Goal: Information Seeking & Learning: Learn about a topic

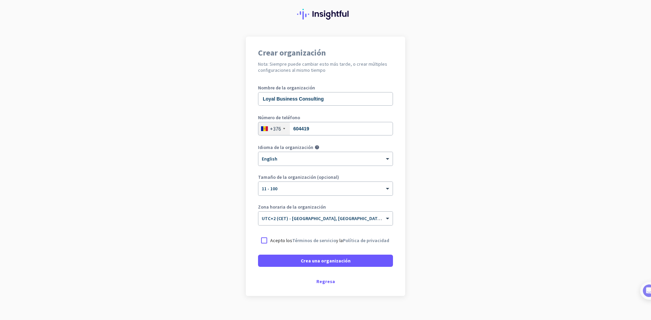
scroll to position [28, 0]
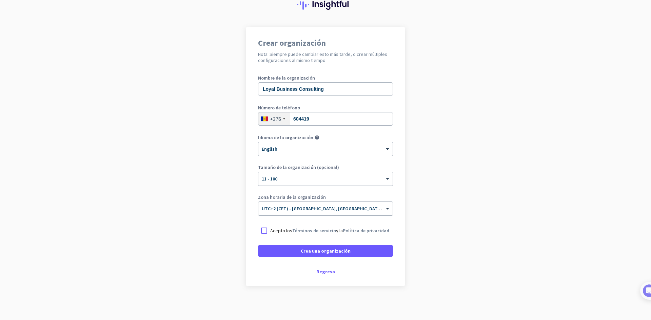
click at [281, 144] on div "× English" at bounding box center [325, 149] width 134 height 14
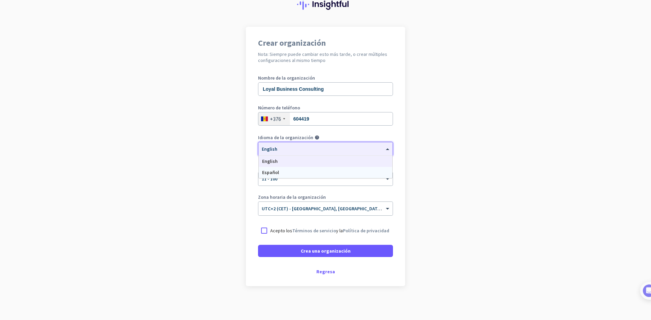
click at [277, 169] on div "Español" at bounding box center [326, 172] width 134 height 11
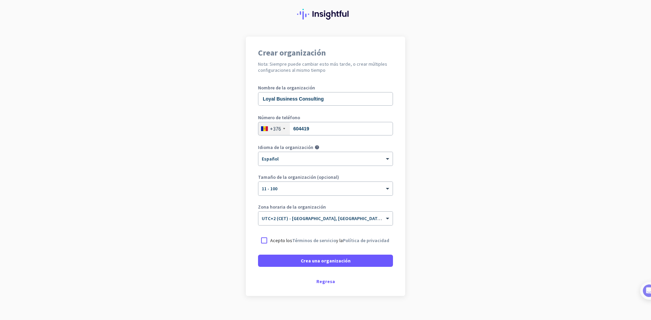
scroll to position [28, 0]
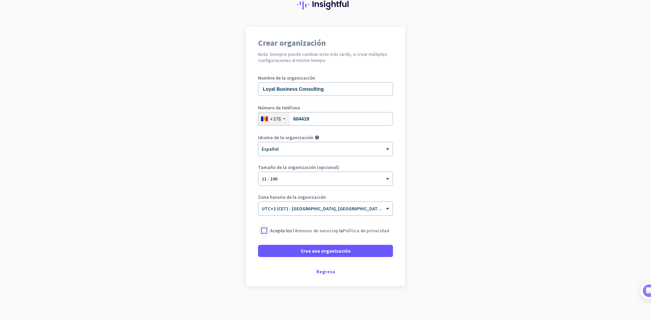
click at [264, 230] on div at bounding box center [264, 231] width 12 height 12
click at [314, 251] on span "Crea una organización" at bounding box center [326, 251] width 50 height 7
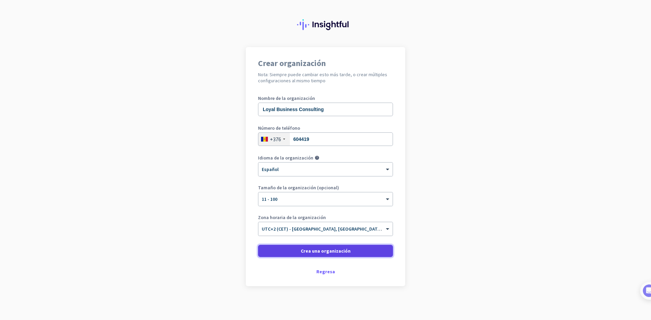
scroll to position [8, 0]
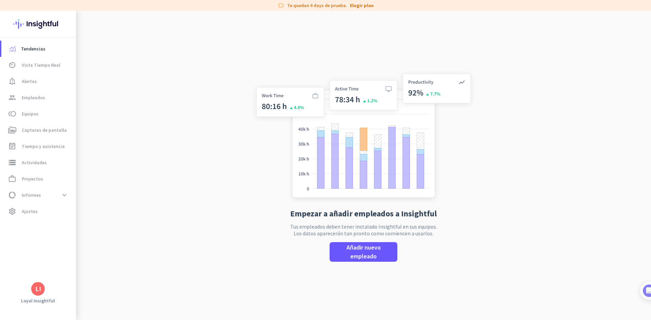
click at [38, 292] on div "LI" at bounding box center [38, 289] width 6 height 7
click at [38, 253] on div "Ajustes personales Organizaciones Ayuda Cerrar sesión" at bounding box center [67, 258] width 72 height 49
click at [60, 196] on div at bounding box center [325, 160] width 651 height 320
click at [64, 194] on span at bounding box center [64, 195] width 12 height 12
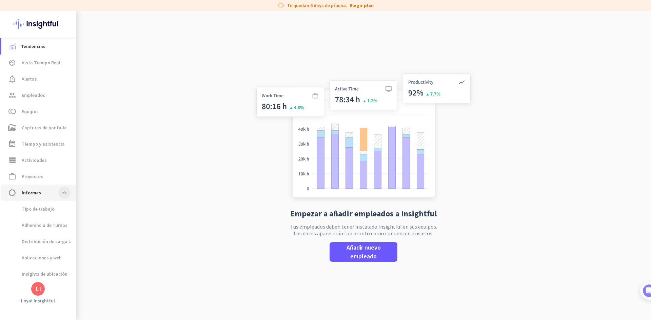
click at [62, 195] on span at bounding box center [64, 193] width 12 height 12
click at [41, 64] on span "Vista Tiempo Real" at bounding box center [41, 65] width 39 height 8
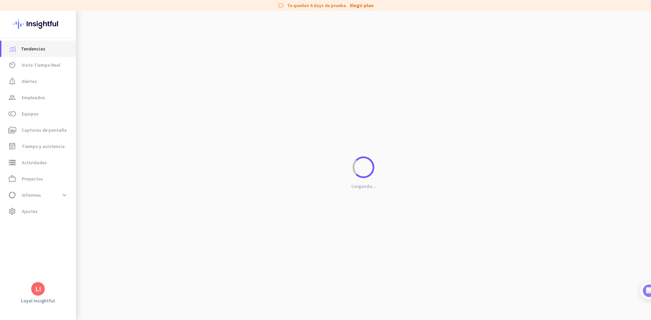
click at [37, 50] on span "Tendencias" at bounding box center [33, 49] width 24 height 8
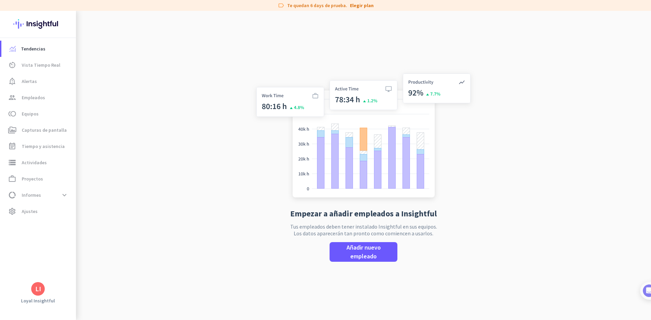
click at [305, 23] on div "Empezar a añadir empleados a Insightful Tus empleados deben tener instalado Ins…" at bounding box center [363, 171] width 225 height 320
click at [52, 194] on span "data_usage Informes expand_more" at bounding box center [39, 195] width 64 height 12
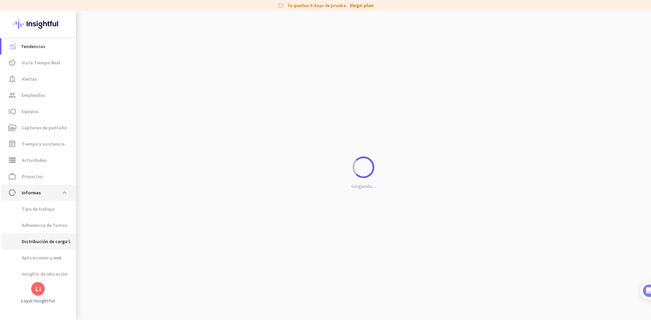
scroll to position [21, 0]
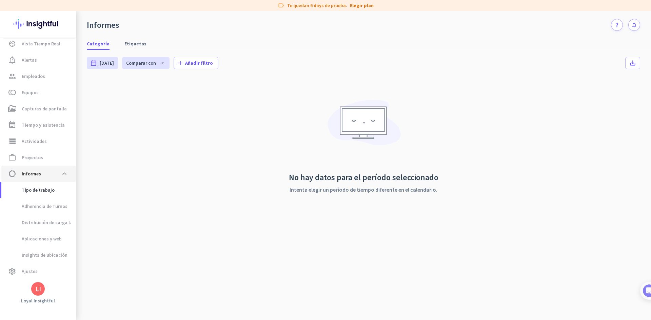
click at [39, 176] on span "Informes" at bounding box center [31, 174] width 19 height 8
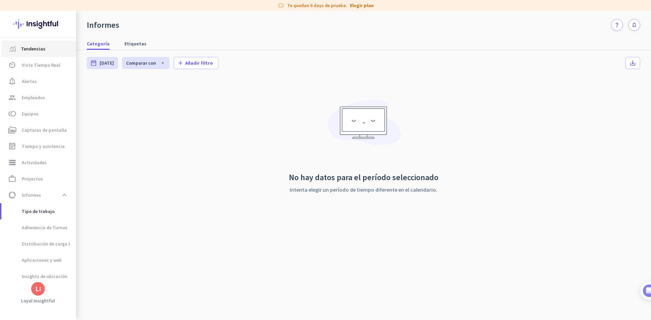
click at [32, 51] on span "Tendencias" at bounding box center [33, 49] width 24 height 8
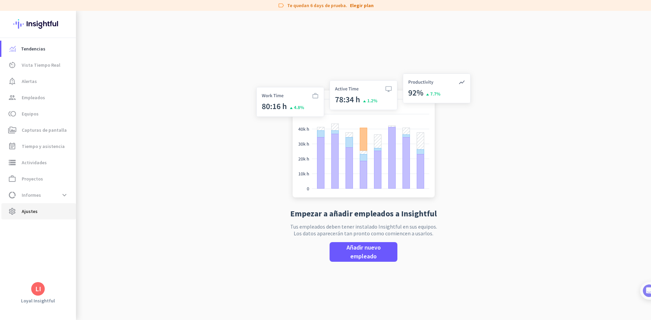
click at [35, 211] on span "Ajustes" at bounding box center [30, 212] width 16 height 8
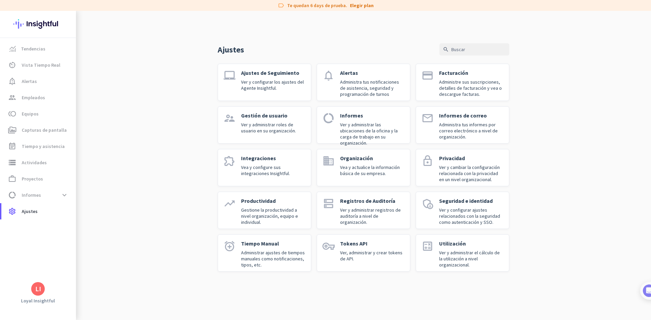
click at [565, 206] on div "Ajustes search laptop_mac Ajustes de Seguimiento Ver y configurar los ajustes d…" at bounding box center [363, 147] width 575 height 272
click at [141, 235] on div "Ajustes search laptop_mac Ajustes de Seguimiento Ver y configurar los ajustes d…" at bounding box center [363, 147] width 575 height 272
click at [54, 193] on span "data_usage Informes expand_more" at bounding box center [39, 195] width 64 height 12
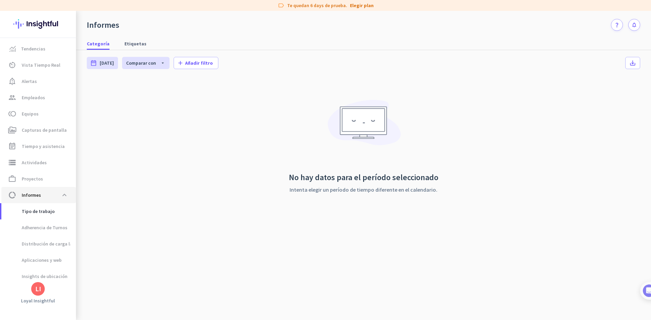
scroll to position [2, 0]
click at [48, 260] on span "Aplicaciones y web" at bounding box center [34, 258] width 55 height 16
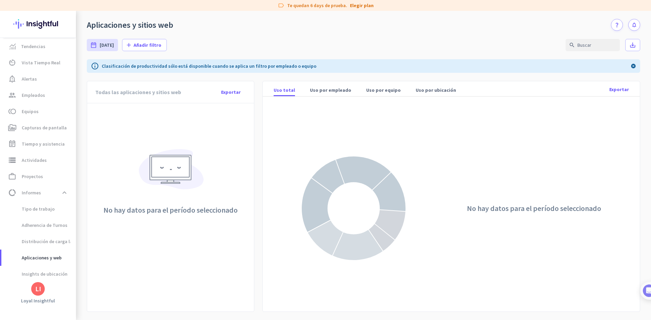
click at [178, 162] on img at bounding box center [170, 172] width 69 height 54
click at [177, 45] on div "date_range Hoy Tue, Oct 14 - Tue, Oct 14 add Añadir filtro search save_alt" at bounding box center [363, 45] width 553 height 28
click at [25, 51] on span "Tendencias" at bounding box center [33, 49] width 24 height 8
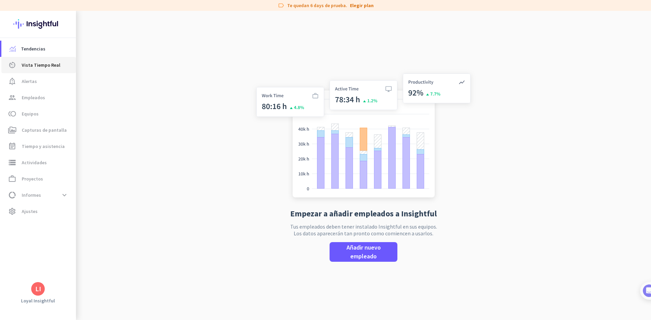
click at [33, 71] on link "av_timer Vista Tiempo Real" at bounding box center [38, 65] width 75 height 16
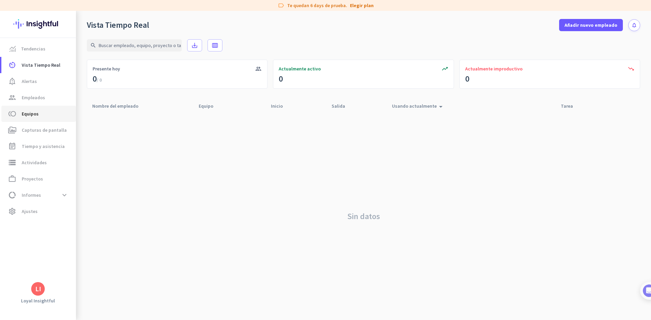
click at [36, 115] on span "Equipos" at bounding box center [30, 114] width 17 height 8
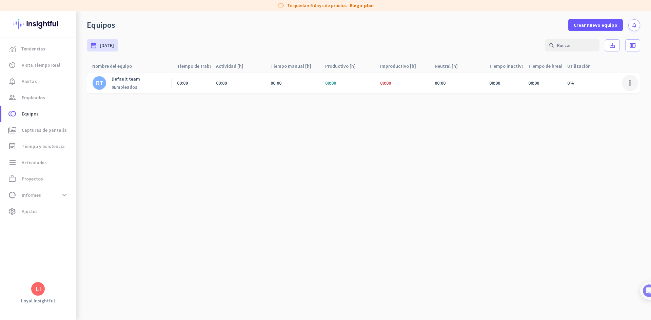
click at [635, 81] on span at bounding box center [630, 83] width 16 height 16
click at [544, 111] on div at bounding box center [325, 160] width 651 height 320
click at [549, 24] on div "Equipos Crear nuevo equipo notifications" at bounding box center [363, 21] width 575 height 20
click at [627, 84] on span at bounding box center [630, 83] width 16 height 16
click at [465, 122] on div at bounding box center [325, 160] width 651 height 320
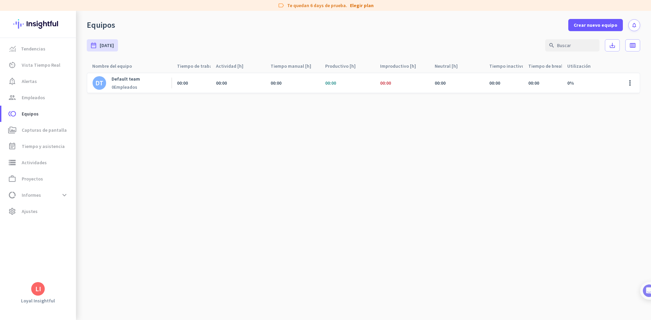
click at [205, 34] on div "date_range Hoy Tue, Oct 14 - Tue, Oct 14 search save_alt calendar_view_week" at bounding box center [363, 45] width 553 height 28
click at [289, 5] on div "label Te quedan 6 days de prueba. Elegir plan" at bounding box center [325, 5] width 651 height 11
drag, startPoint x: 338, startPoint y: 5, endPoint x: 324, endPoint y: 7, distance: 14.6
click at [324, 7] on div "label Te quedan 6 days de prueba. Elegir plan" at bounding box center [325, 5] width 651 height 11
click at [327, 6] on div "label Te quedan 6 days de prueba. Elegir plan" at bounding box center [325, 5] width 651 height 11
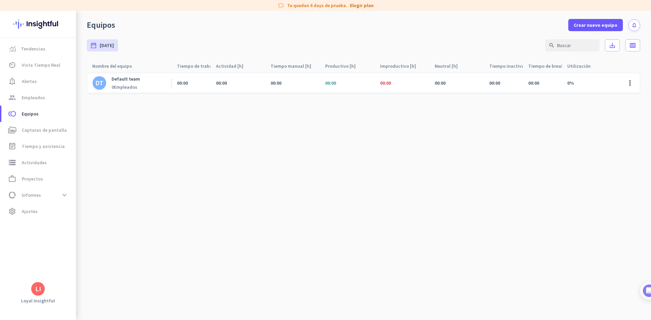
click at [633, 26] on icon "notifications" at bounding box center [634, 25] width 6 height 6
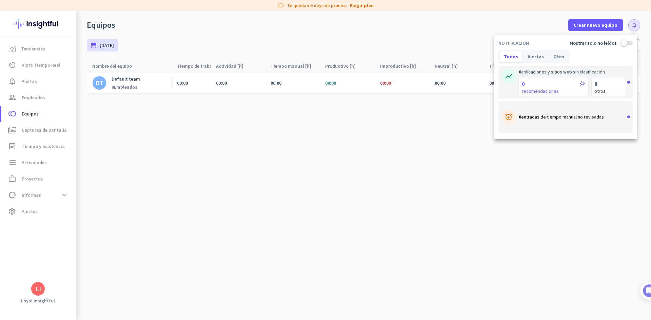
click at [539, 31] on div "NOTIFICACION Mostrar solo no leídos Todos Alertas Otro show_chart 0 aplicacione…" at bounding box center [325, 160] width 651 height 320
click at [508, 22] on div at bounding box center [325, 160] width 651 height 320
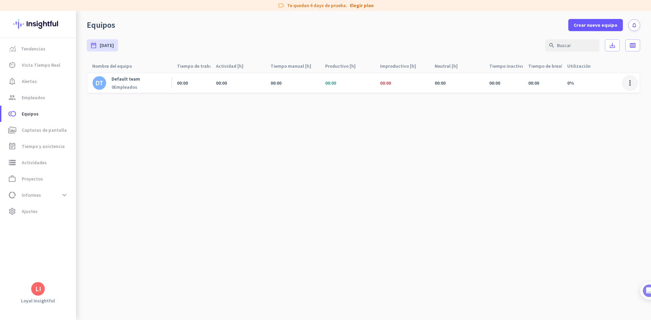
click at [629, 84] on span at bounding box center [630, 83] width 16 height 16
click at [519, 110] on div at bounding box center [325, 160] width 651 height 320
drag, startPoint x: 516, startPoint y: 243, endPoint x: 497, endPoint y: 239, distance: 19.1
click at [506, 242] on cdk-virtual-scroll-viewport "DT Default team 0 Empleados 00:00 00:00 00:00 00:00 00:00 00:00 00:00 00:00 0% …" at bounding box center [363, 197] width 553 height 248
click at [51, 197] on span "data_usage Informes expand_more" at bounding box center [39, 195] width 64 height 12
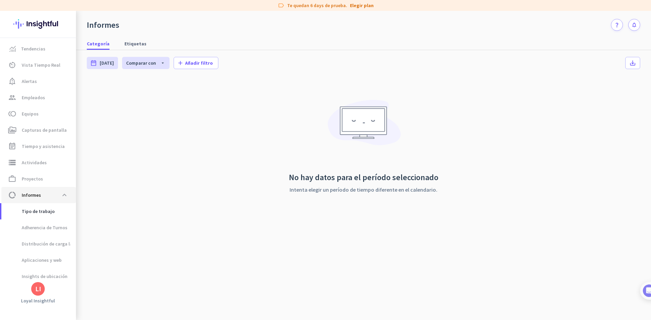
scroll to position [2, 0]
click at [44, 194] on span "data_usage Informes expand_less" at bounding box center [39, 193] width 64 height 12
click at [49, 258] on span "Aplicaciones y web" at bounding box center [34, 258] width 55 height 16
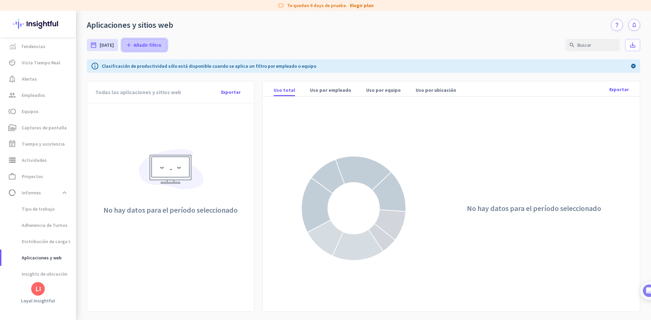
click at [140, 47] on span "Añadir filtro" at bounding box center [148, 45] width 28 height 7
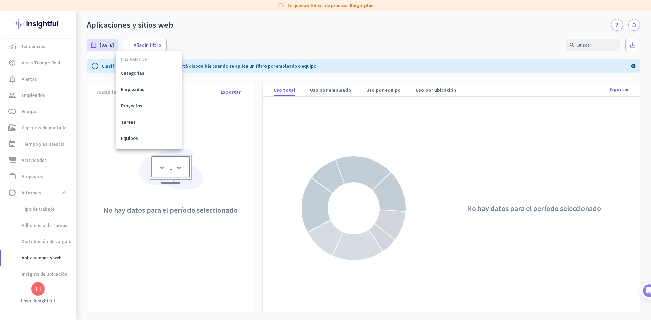
click at [213, 45] on div at bounding box center [325, 160] width 651 height 320
click at [634, 66] on icon "cancel" at bounding box center [633, 66] width 5 height 8
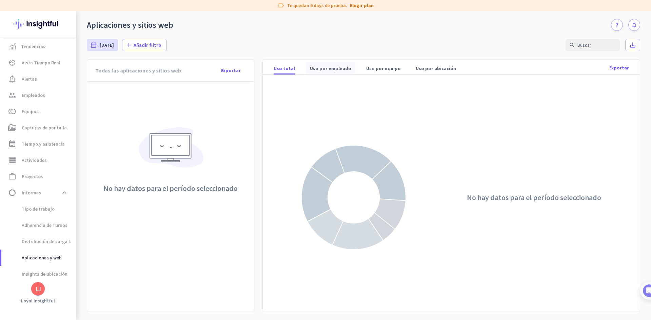
click at [320, 69] on span "Uso por empleado" at bounding box center [330, 68] width 41 height 7
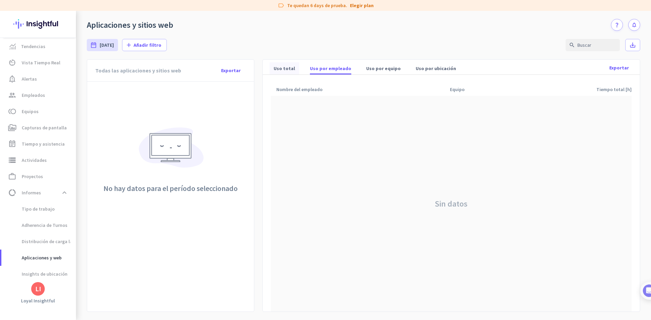
click at [281, 66] on span "Uso total" at bounding box center [284, 68] width 21 height 7
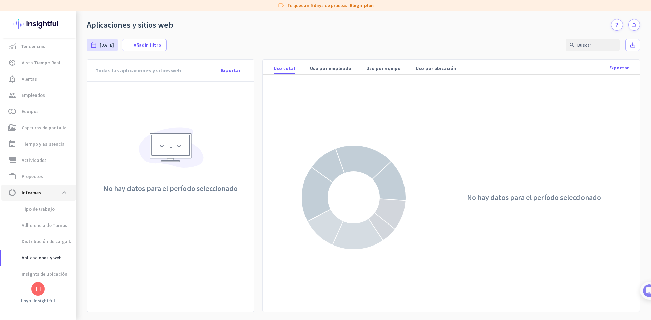
click at [39, 188] on span "data_usage Informes expand_less" at bounding box center [39, 193] width 64 height 12
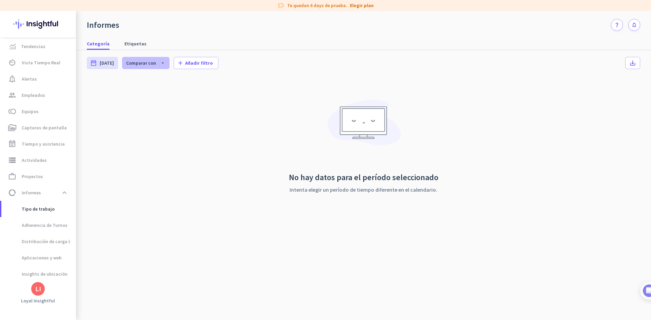
click at [143, 65] on span "Comparar con" at bounding box center [141, 63] width 30 height 6
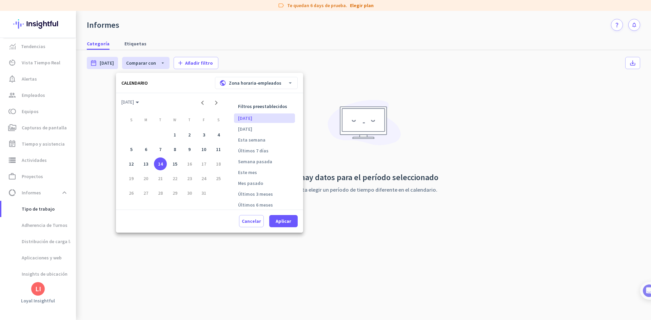
click at [97, 157] on div at bounding box center [325, 160] width 651 height 320
